Goal: Task Accomplishment & Management: Use online tool/utility

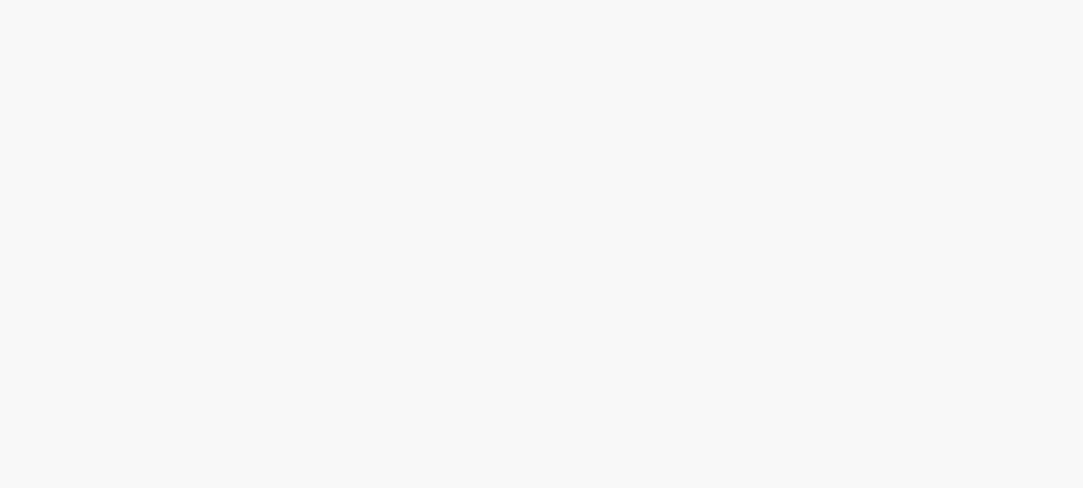
click at [81, 208] on body at bounding box center [541, 244] width 1083 height 488
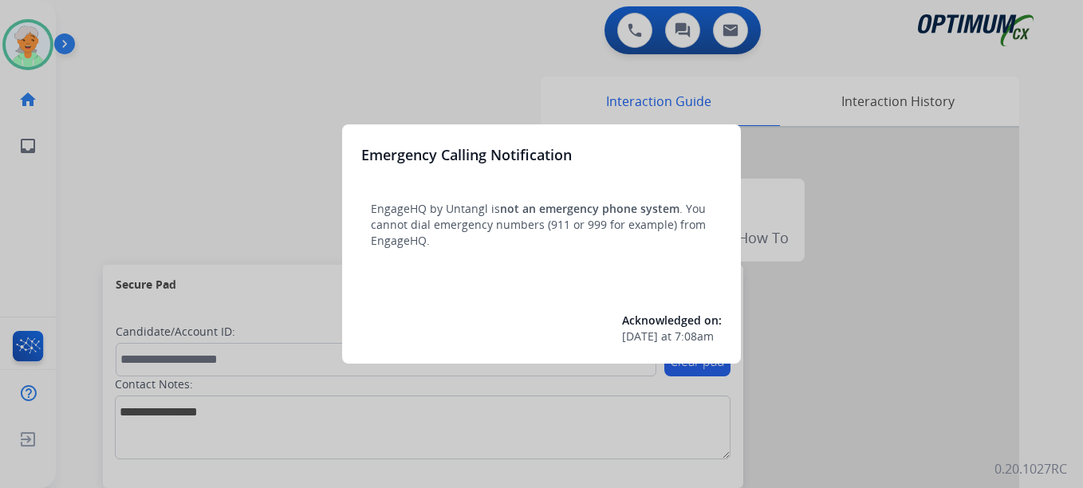
click at [208, 261] on div at bounding box center [541, 244] width 1083 height 488
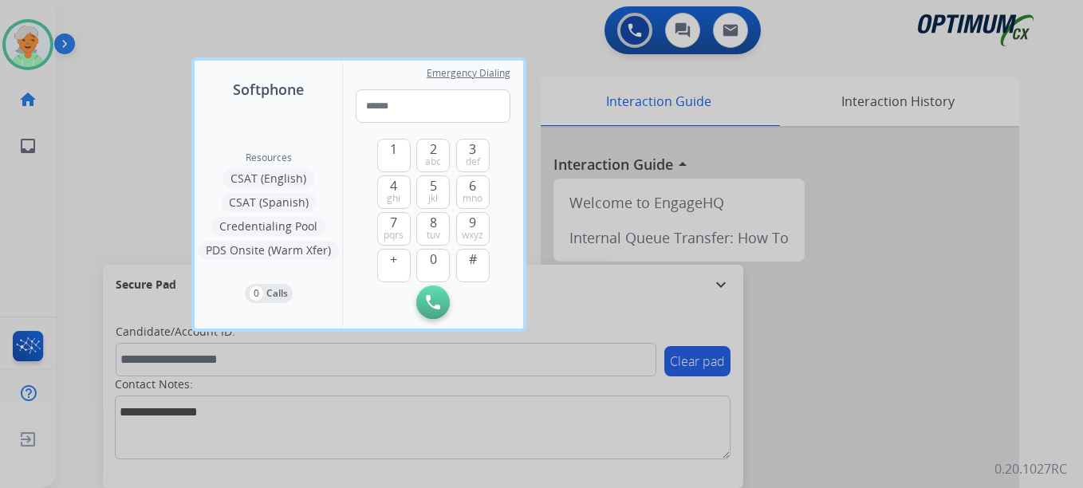
click at [101, 171] on div at bounding box center [541, 244] width 1083 height 488
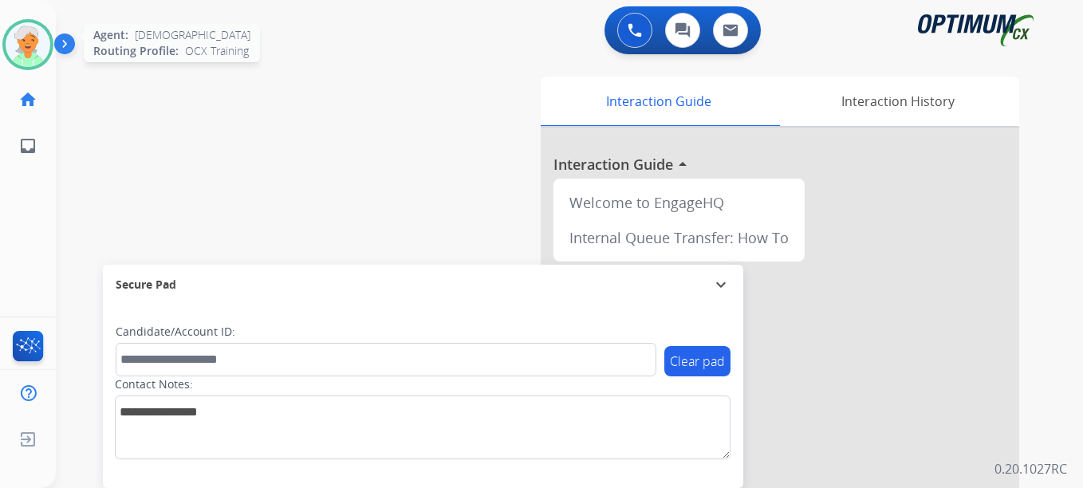
click at [30, 32] on img at bounding box center [28, 44] width 45 height 45
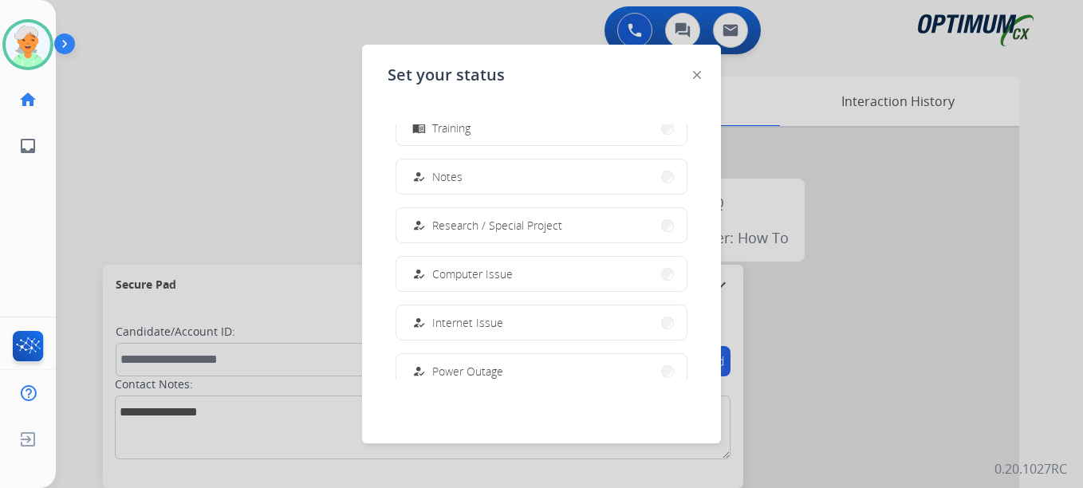
scroll to position [398, 0]
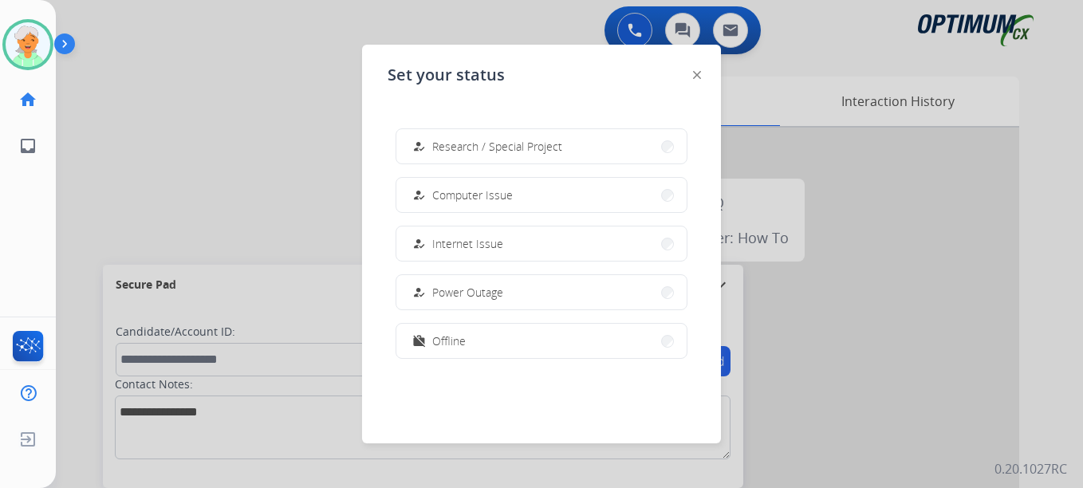
click at [474, 346] on button "work_off Offline" at bounding box center [541, 341] width 290 height 34
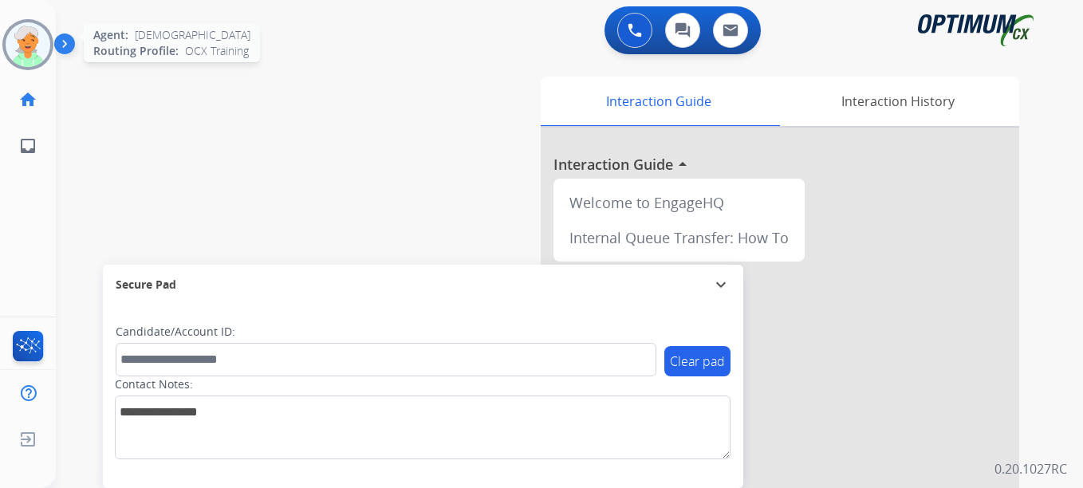
click at [37, 47] on img at bounding box center [28, 44] width 45 height 45
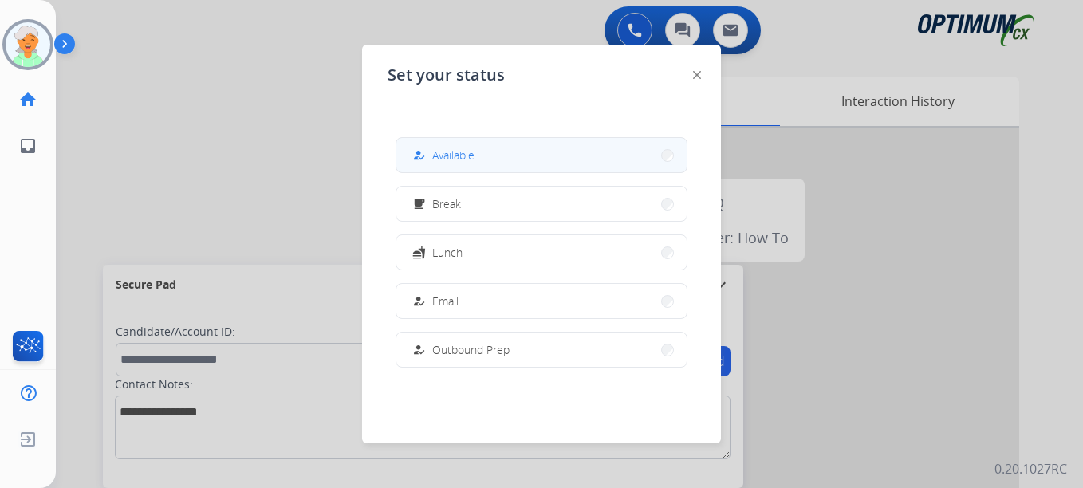
click at [486, 159] on button "how_to_reg Available" at bounding box center [541, 155] width 290 height 34
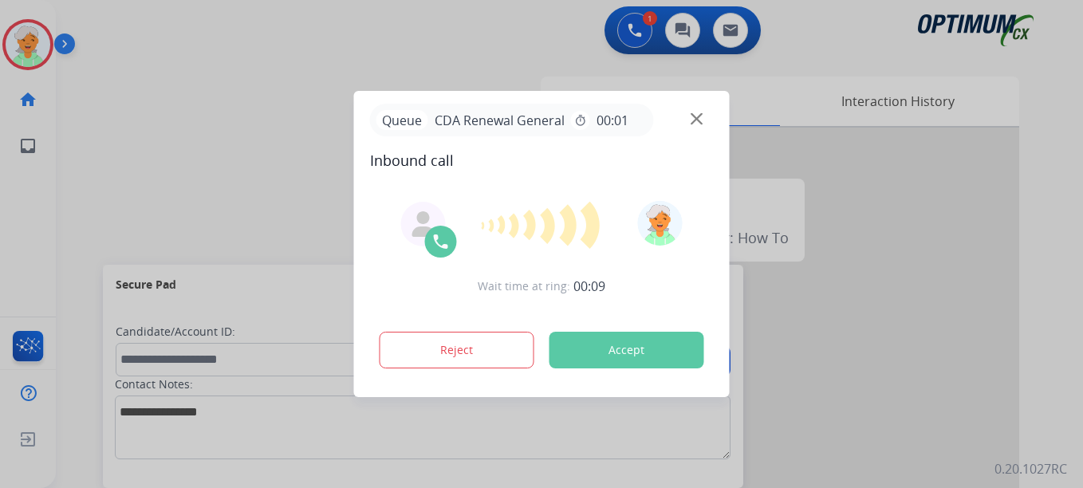
click at [581, 351] on button "Accept" at bounding box center [626, 350] width 155 height 37
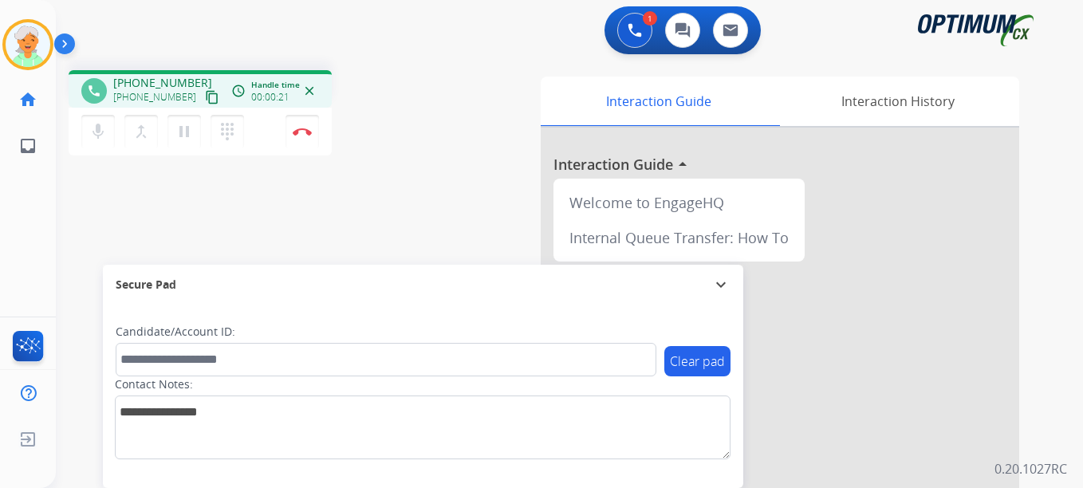
click at [203, 100] on button "content_copy" at bounding box center [212, 97] width 19 height 19
click at [205, 96] on mat-icon "content_copy" at bounding box center [212, 97] width 14 height 14
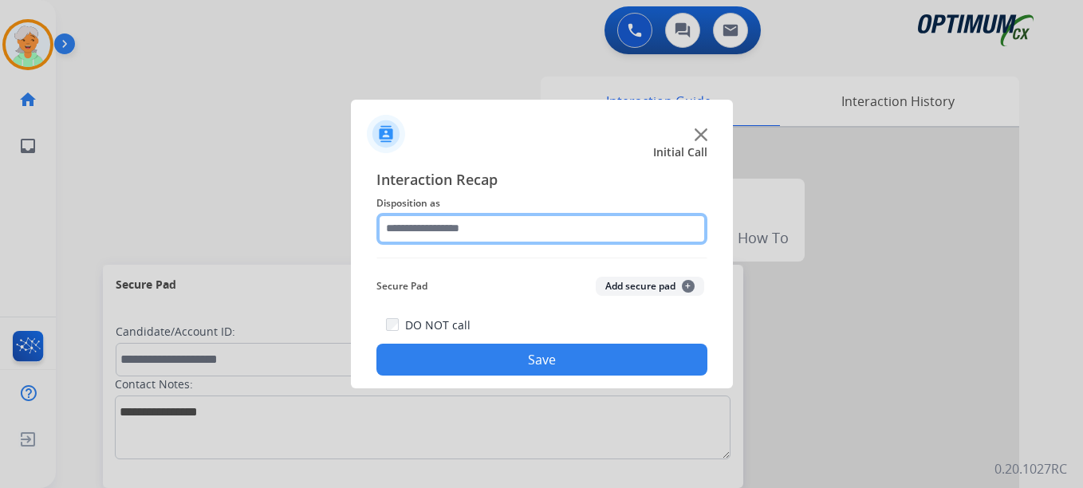
click at [454, 226] on input "text" at bounding box center [541, 229] width 331 height 32
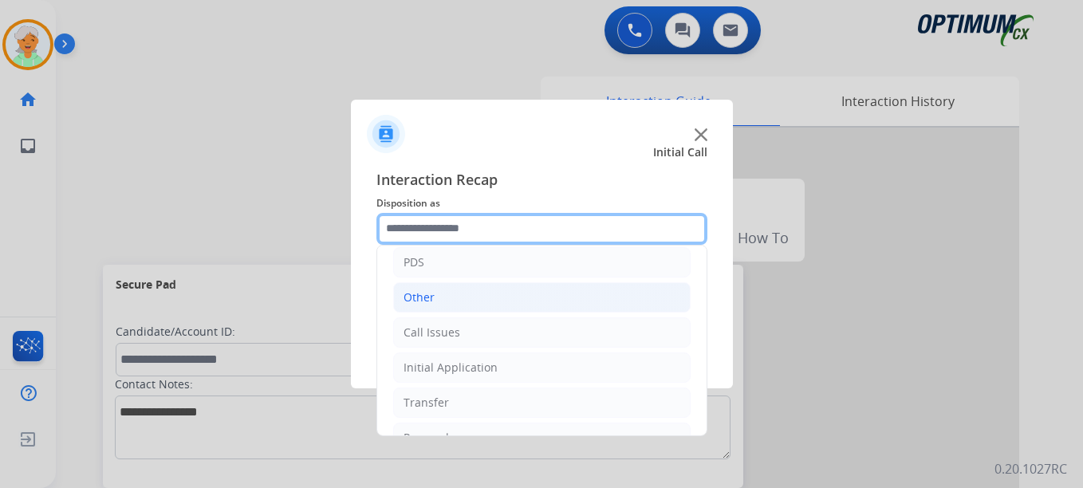
scroll to position [108, 0]
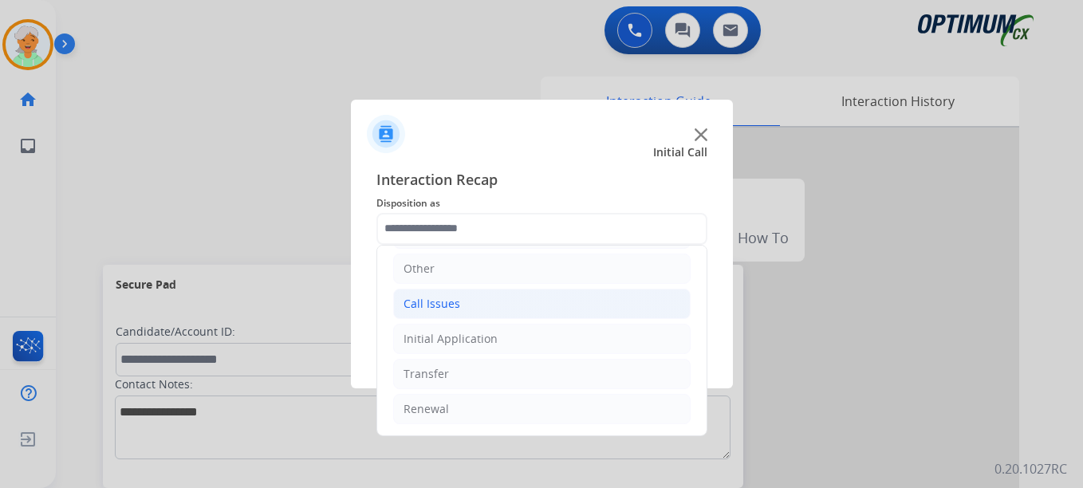
click at [490, 309] on li "Call Issues" at bounding box center [541, 304] width 297 height 30
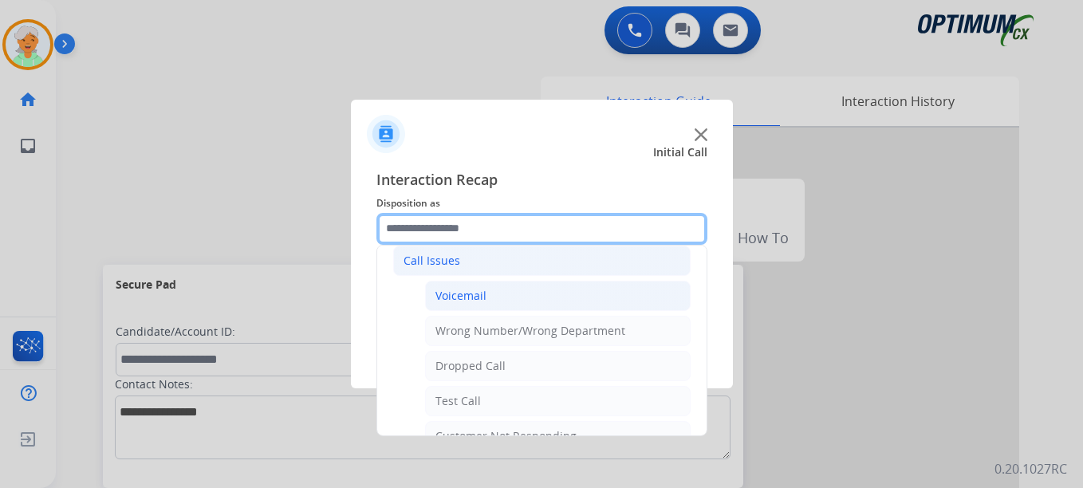
scroll to position [188, 0]
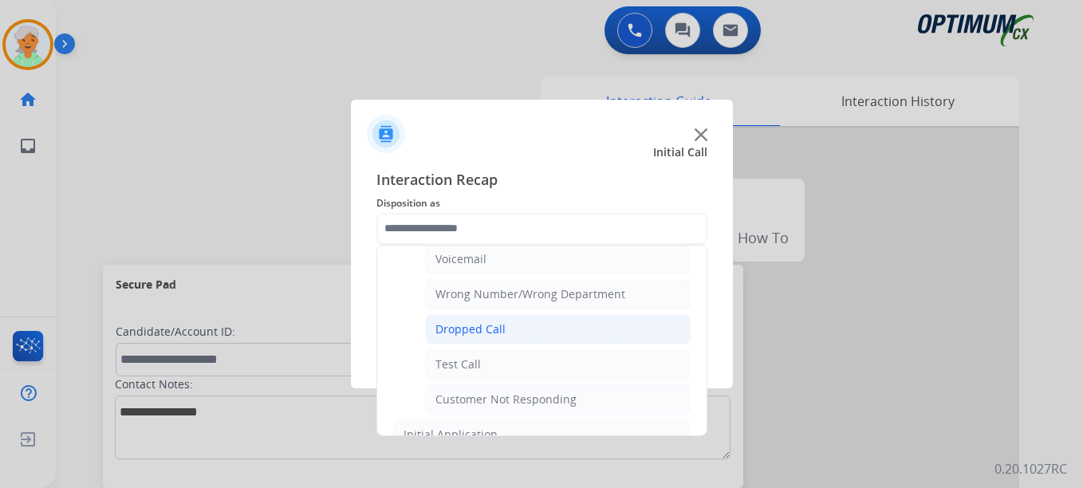
click at [479, 325] on div "Dropped Call" at bounding box center [470, 329] width 70 height 16
type input "**********"
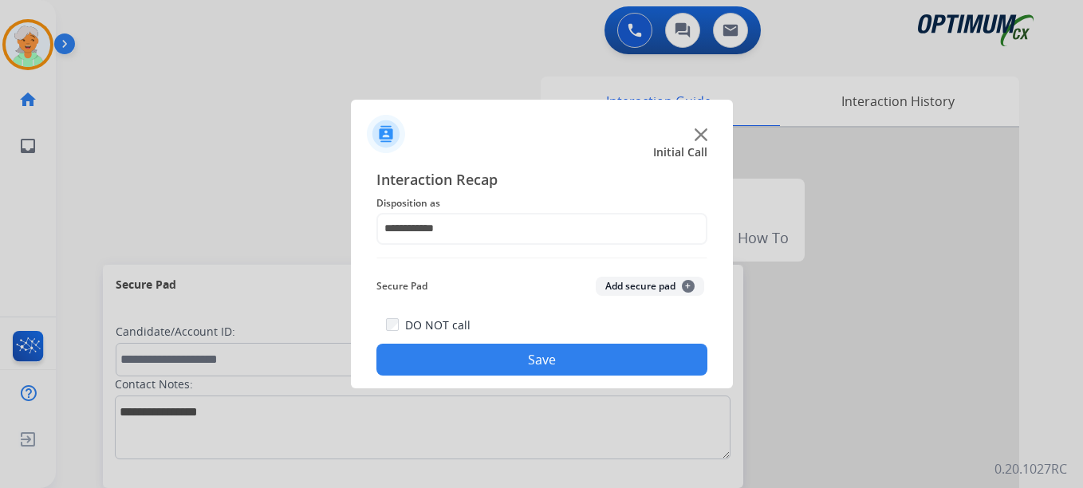
click at [500, 356] on button "Save" at bounding box center [541, 360] width 331 height 32
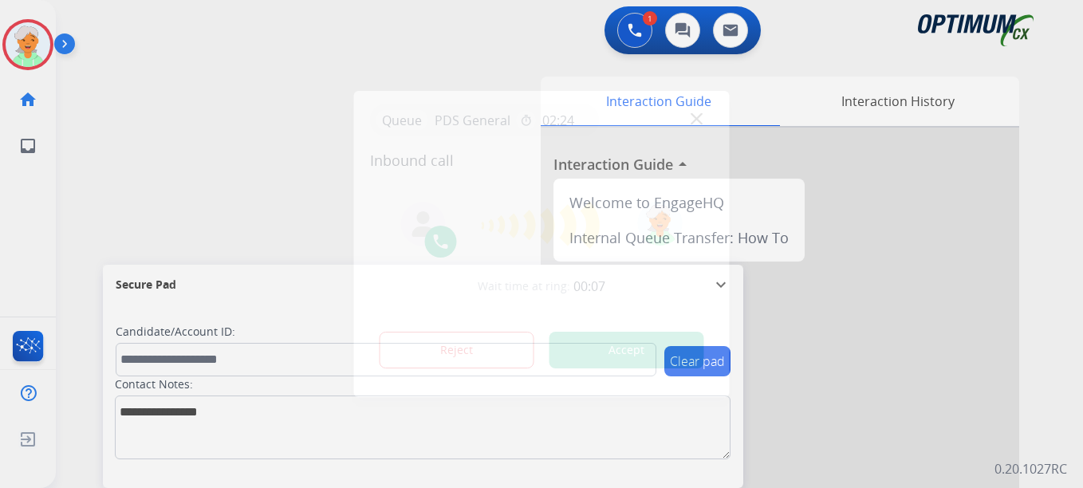
click at [615, 350] on button "Accept" at bounding box center [626, 350] width 155 height 37
click at [581, 348] on button "Accept" at bounding box center [626, 350] width 155 height 37
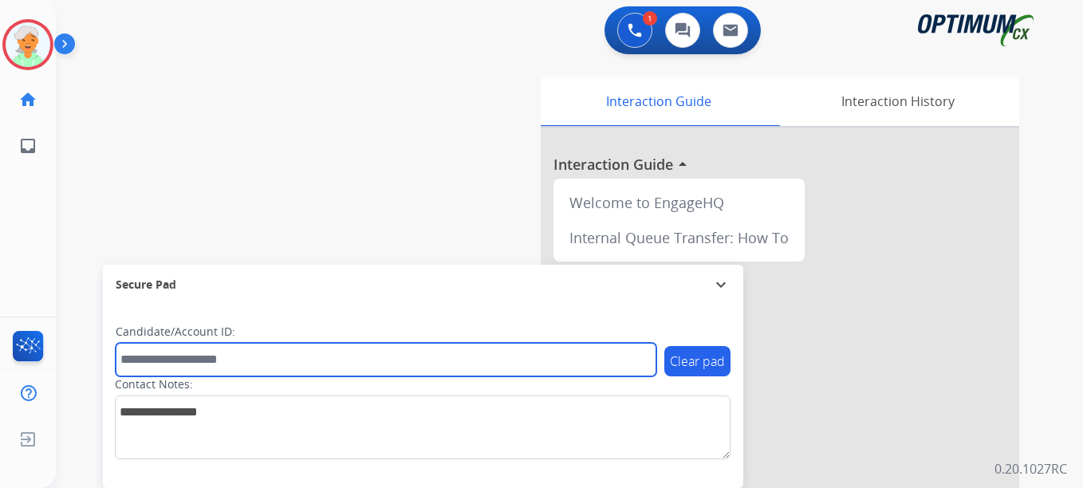
click at [581, 348] on input "text" at bounding box center [386, 359] width 541 height 33
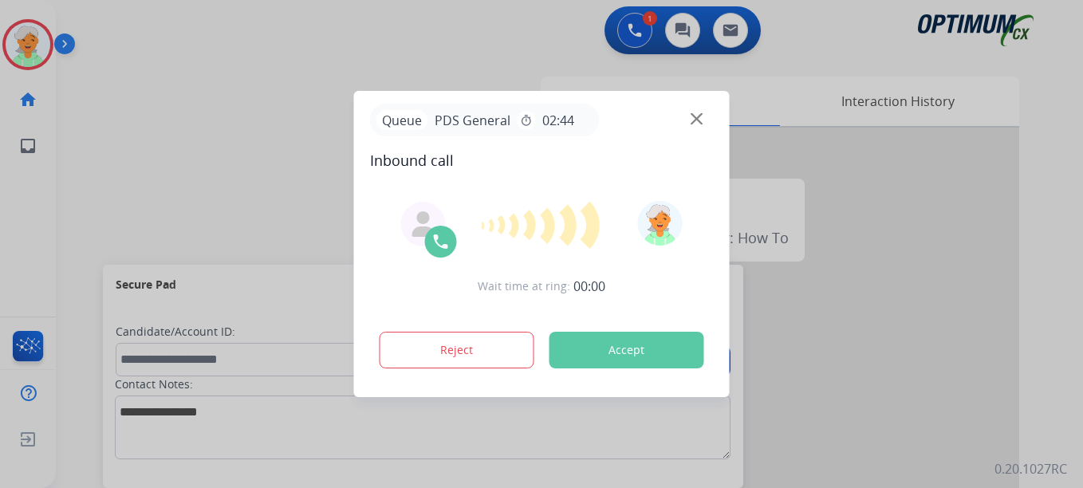
click at [588, 340] on button "Accept" at bounding box center [626, 350] width 155 height 37
click at [35, 249] on div at bounding box center [541, 244] width 1083 height 488
click at [666, 344] on button "Accept" at bounding box center [626, 350] width 155 height 37
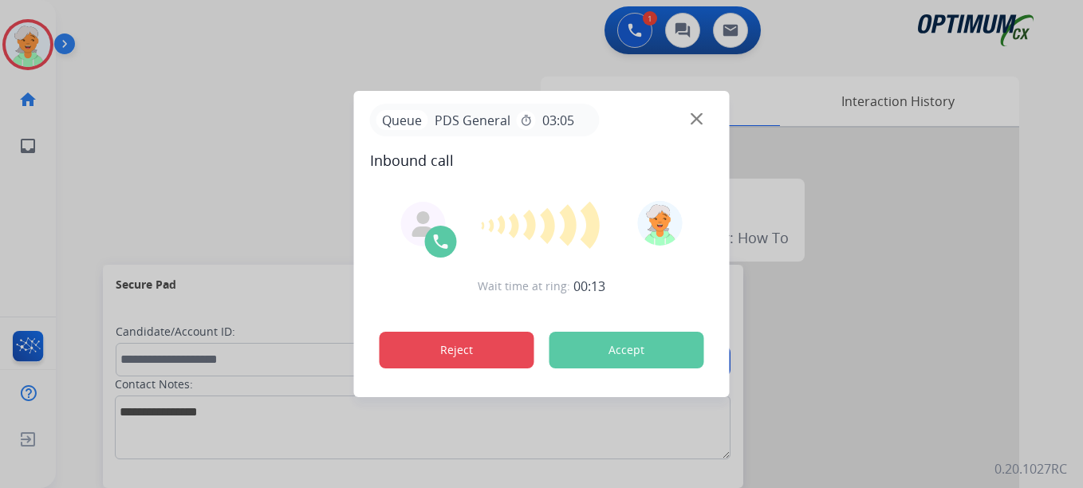
click at [460, 357] on button "Reject" at bounding box center [457, 350] width 155 height 37
drag, startPoint x: 454, startPoint y: 344, endPoint x: 462, endPoint y: 342, distance: 8.1
click at [454, 342] on button "Reject" at bounding box center [457, 350] width 155 height 37
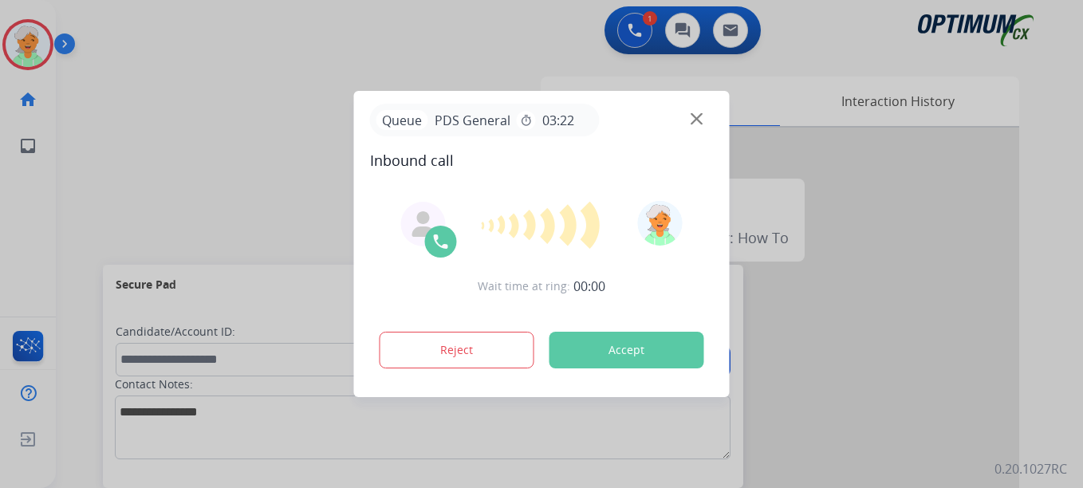
click at [696, 120] on img at bounding box center [696, 119] width 12 height 12
click at [695, 117] on img at bounding box center [696, 119] width 12 height 12
click at [591, 356] on button "Accept" at bounding box center [626, 350] width 155 height 37
click at [592, 344] on button "Accept" at bounding box center [626, 350] width 155 height 37
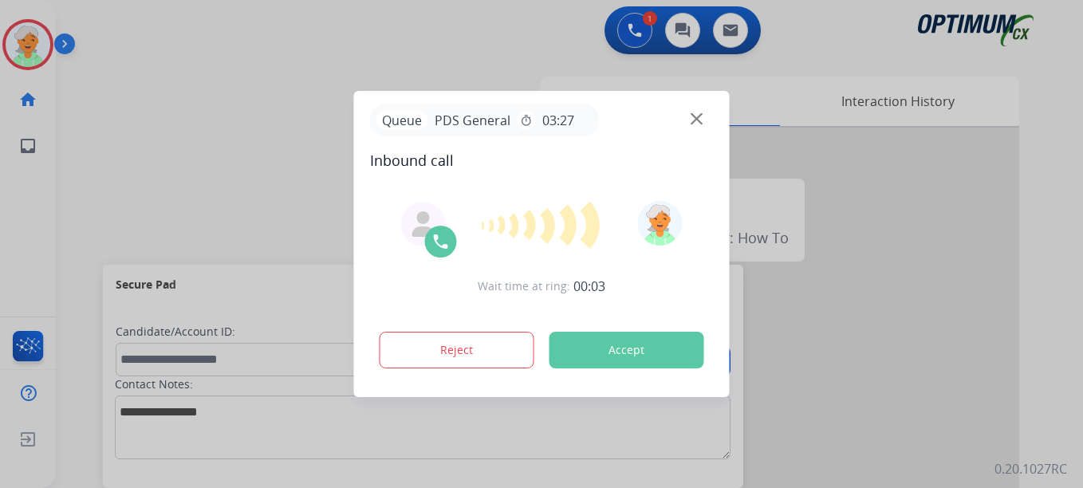
click at [592, 344] on button "Accept" at bounding box center [626, 350] width 155 height 37
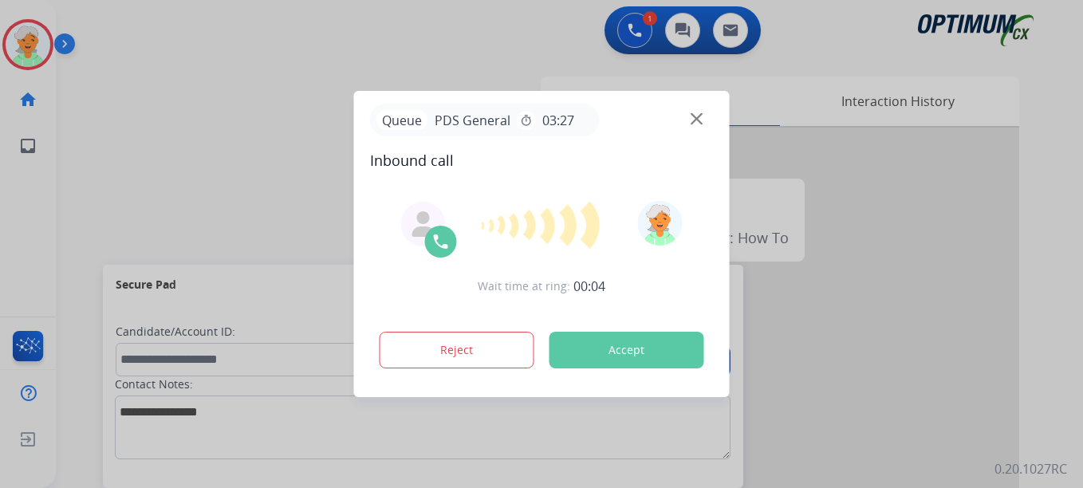
click at [592, 344] on button "Accept" at bounding box center [626, 350] width 155 height 37
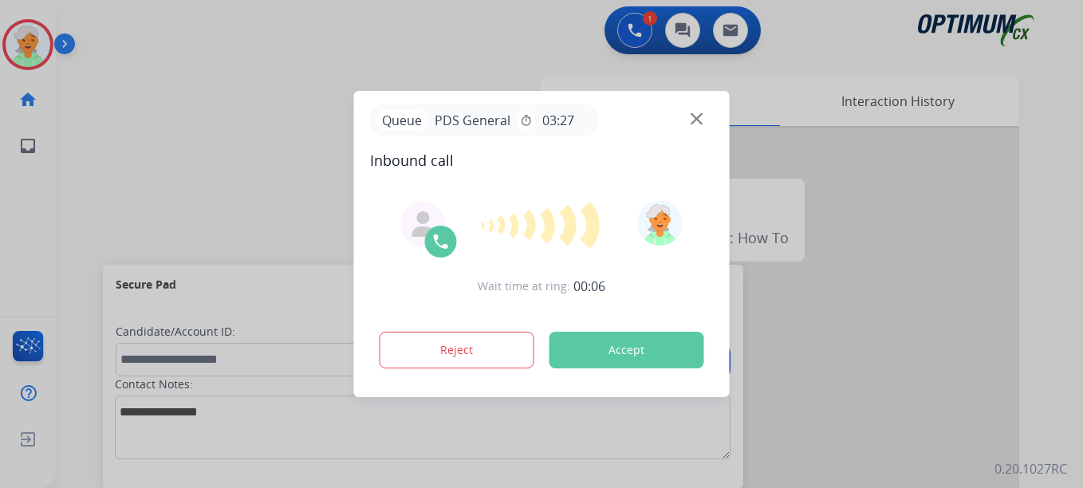
click at [592, 344] on button "Accept" at bounding box center [626, 350] width 155 height 37
click at [703, 116] on div "Queue PDS General timer 03:27" at bounding box center [542, 120] width 344 height 33
click at [702, 148] on div "Queue PDS General timer 03:27 Inbound call" at bounding box center [542, 138] width 344 height 68
click at [699, 129] on div "Queue PDS General timer 03:27" at bounding box center [542, 120] width 344 height 33
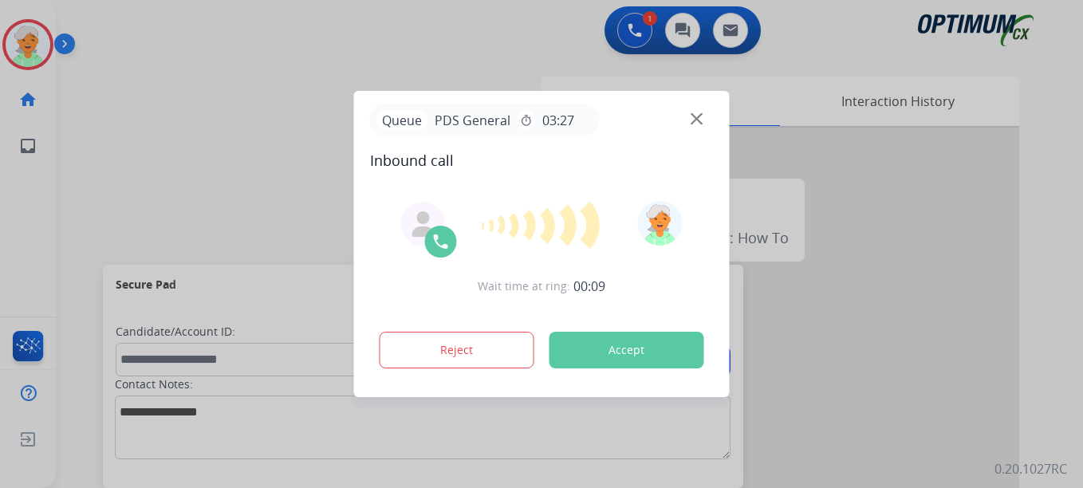
click at [698, 126] on div "Queue PDS General timer 03:27" at bounding box center [542, 120] width 344 height 33
click at [698, 125] on div "Queue PDS General timer 03:27" at bounding box center [542, 120] width 344 height 33
drag, startPoint x: 3, startPoint y: 230, endPoint x: 15, endPoint y: 229, distance: 12.1
click at [3, 230] on div at bounding box center [541, 244] width 1083 height 488
click at [596, 347] on button "Accept" at bounding box center [626, 350] width 155 height 37
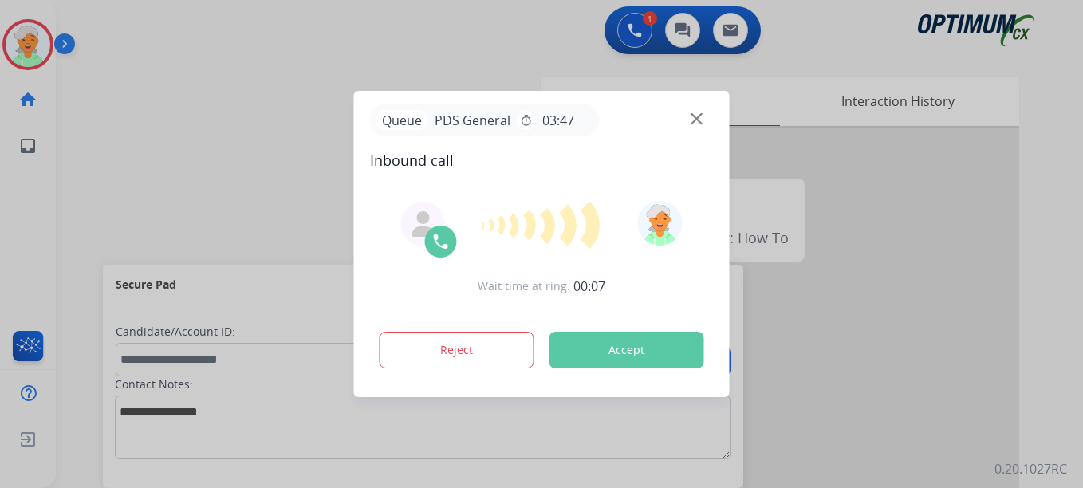
click at [596, 347] on button "Accept" at bounding box center [626, 350] width 155 height 37
click at [29, 41] on div at bounding box center [541, 244] width 1083 height 488
click at [699, 115] on img at bounding box center [696, 119] width 12 height 12
